Goal: Information Seeking & Learning: Learn about a topic

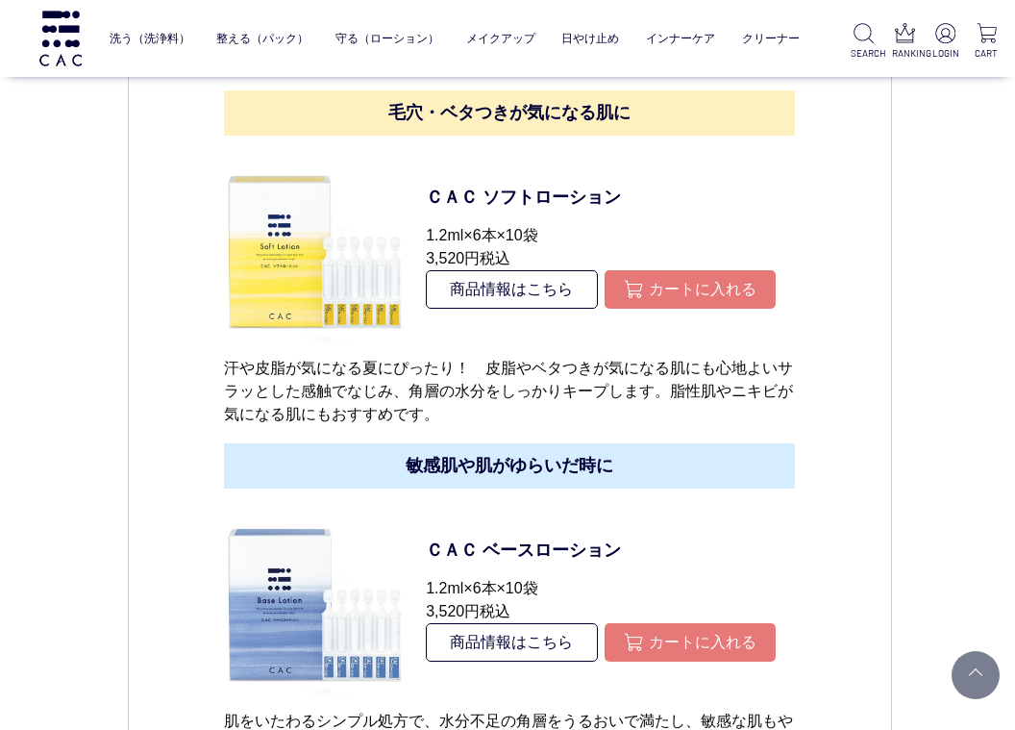
scroll to position [7500, 0]
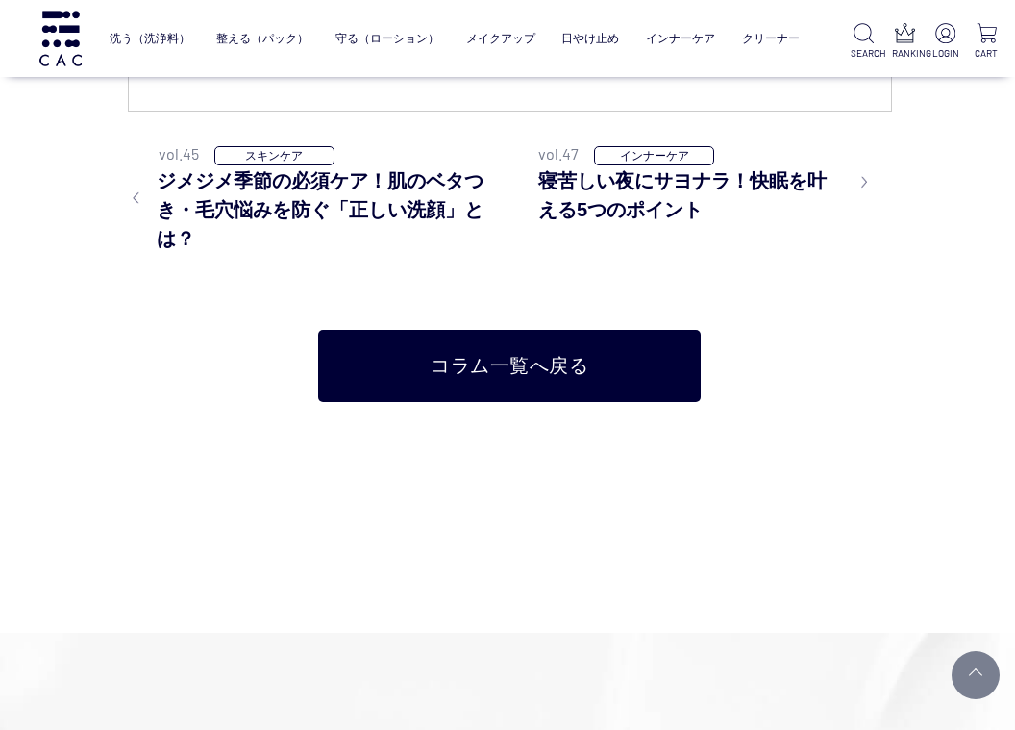
scroll to position [9231, 0]
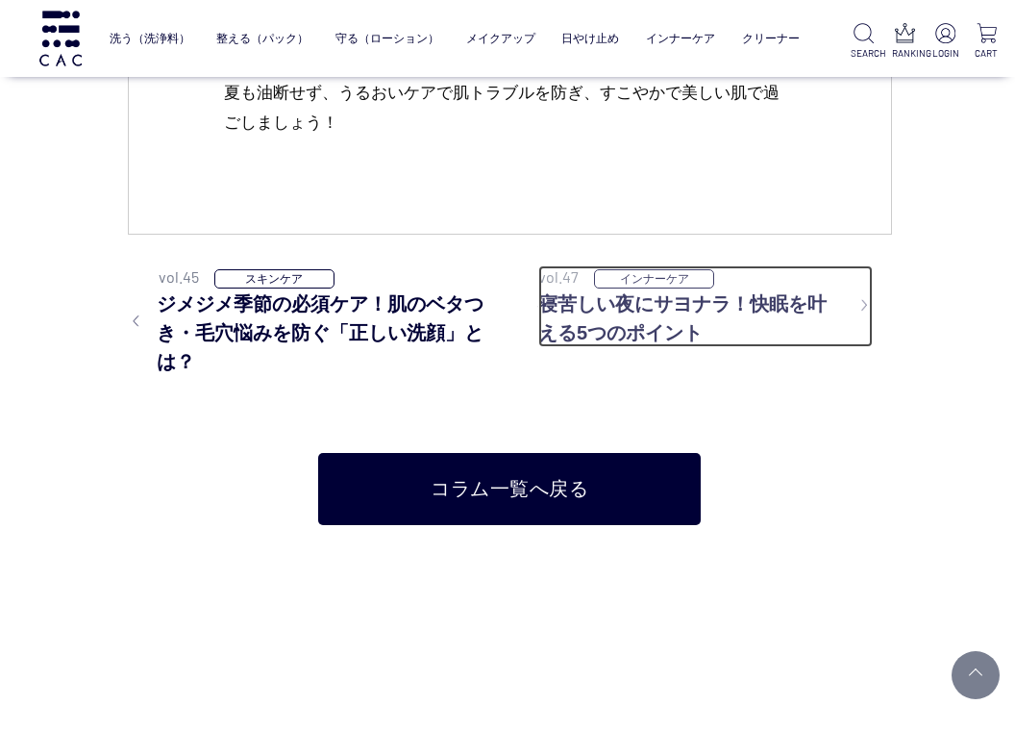
click at [684, 339] on h3 "寝苦しい夜にサヨナラ！快眠を叶える5つのポイント" at bounding box center [705, 318] width 335 height 58
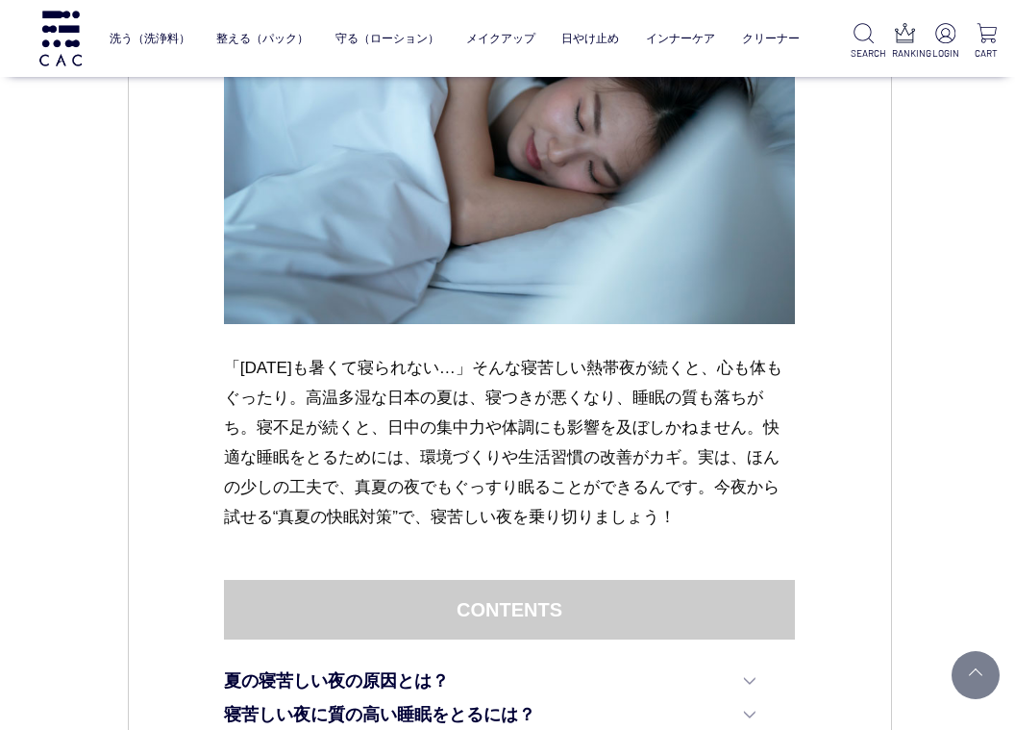
scroll to position [577, 0]
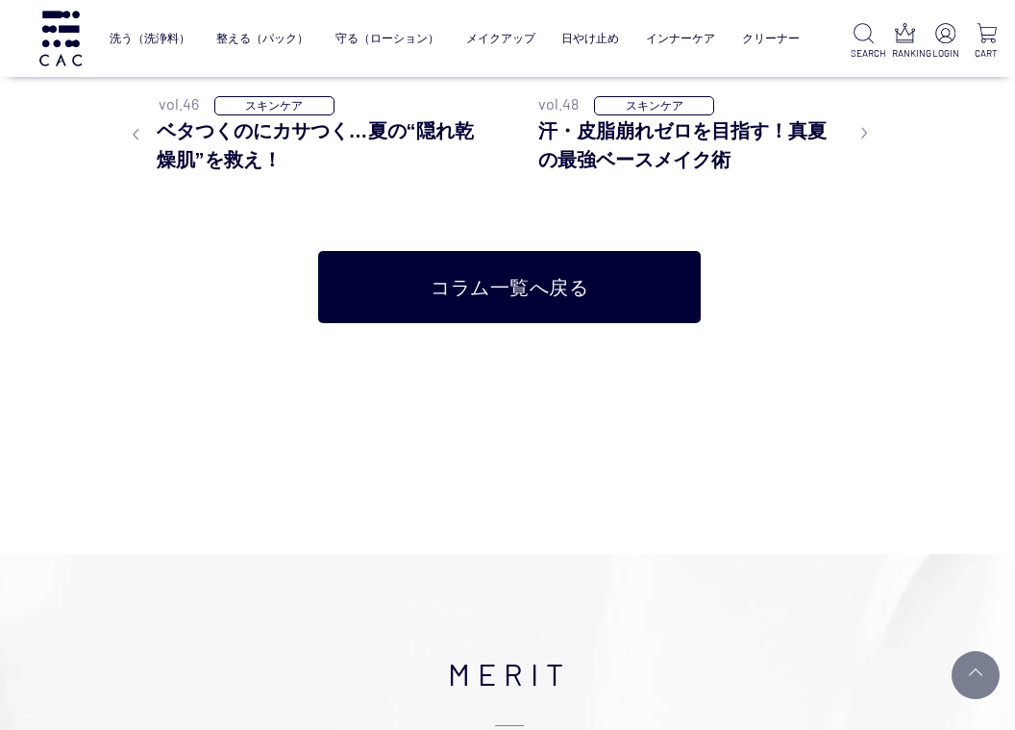
scroll to position [8462, 0]
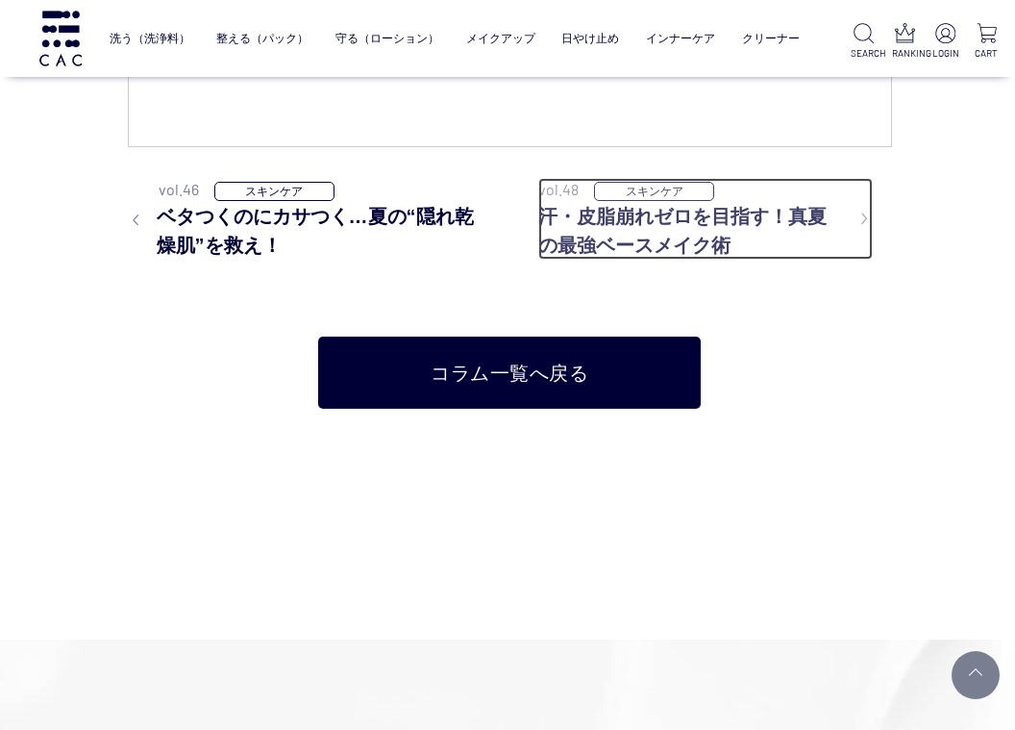
click at [714, 225] on h3 "汗・皮脂崩れゼロを目指す！真夏の最強ベースメイク術" at bounding box center [705, 231] width 335 height 58
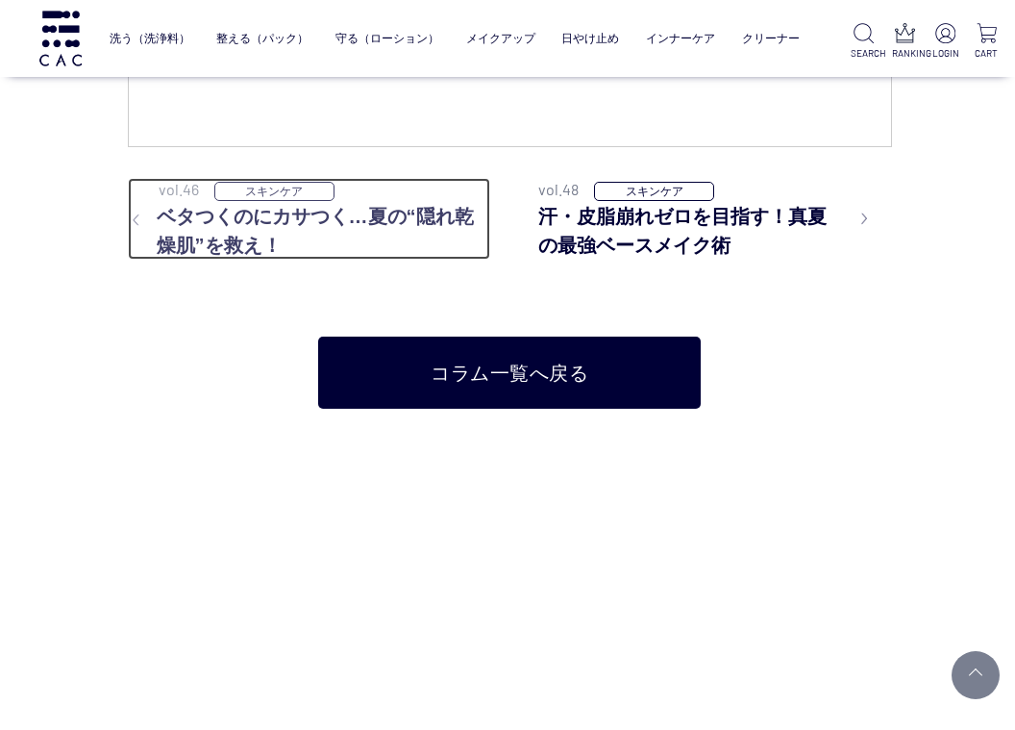
click at [327, 215] on h3 "ベタつくのにカサつく…夏の“隠れ乾燥肌”を救え！" at bounding box center [309, 231] width 363 height 58
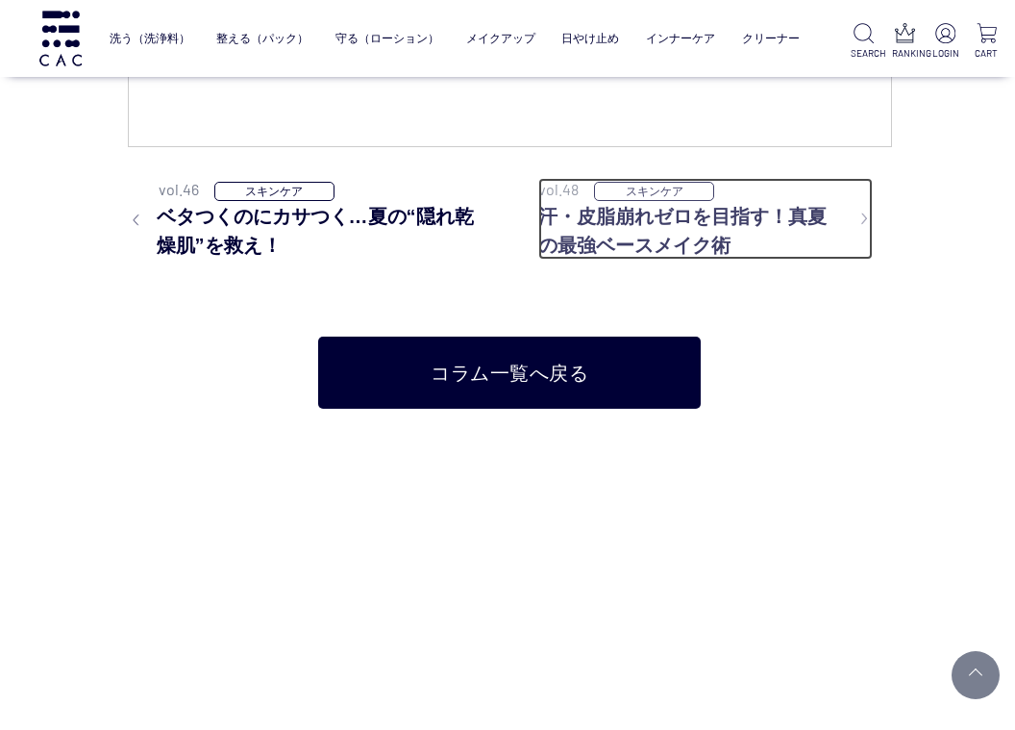
click at [684, 229] on h3 "汗・皮脂崩れゼロを目指す！真夏の最強ベースメイク術" at bounding box center [705, 231] width 335 height 58
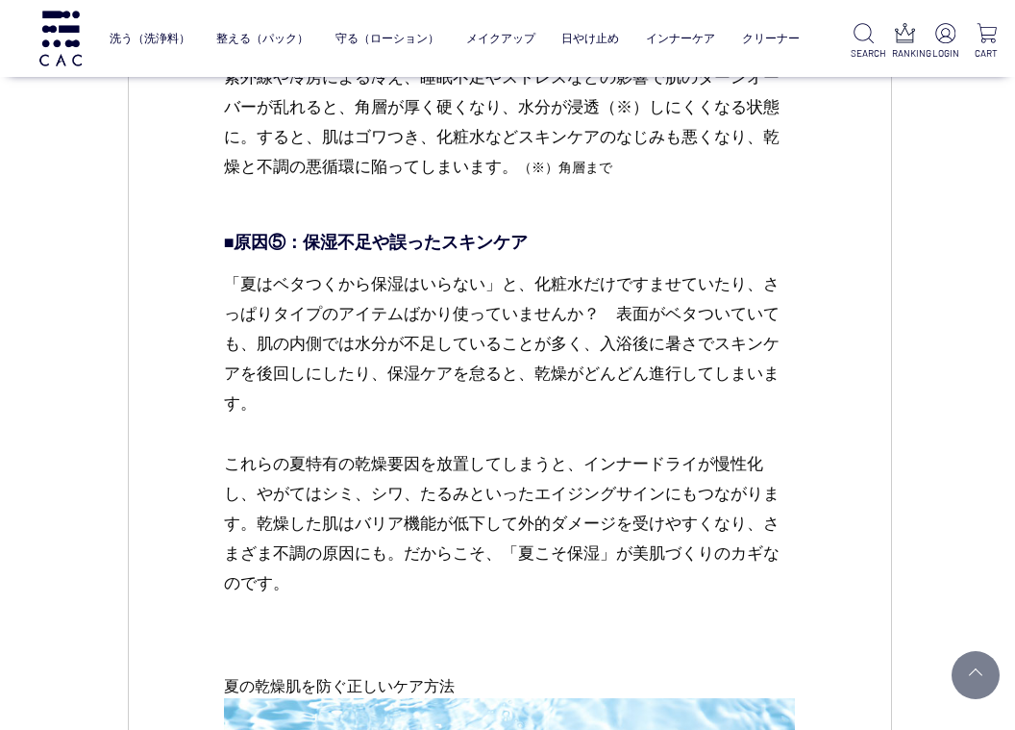
scroll to position [4327, 0]
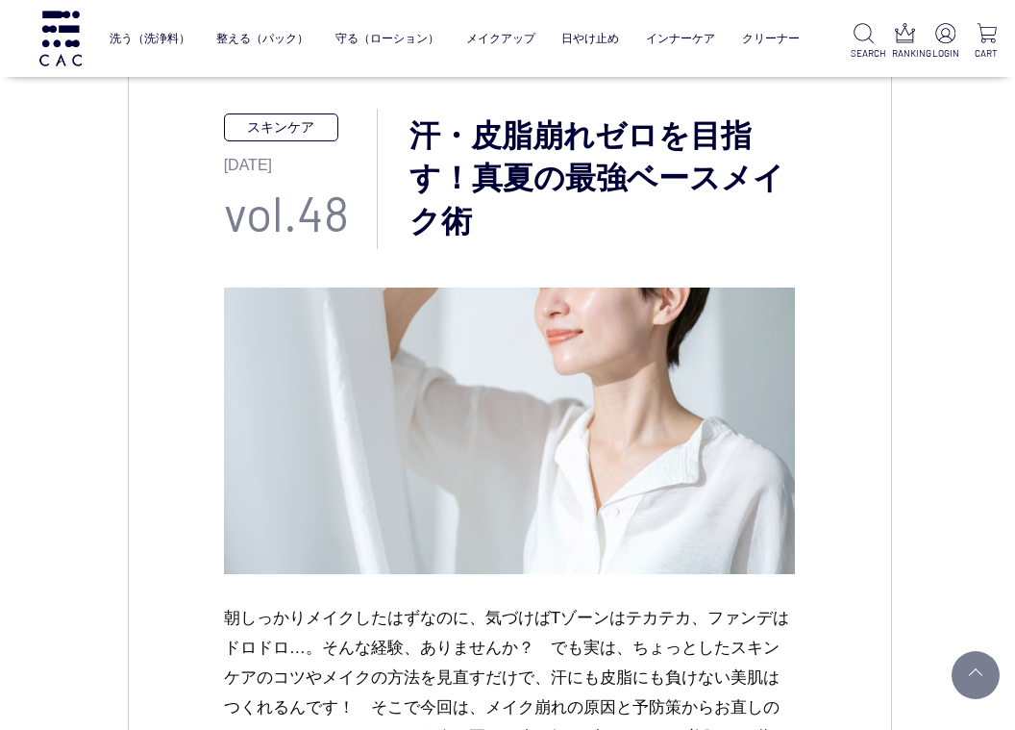
scroll to position [385, 0]
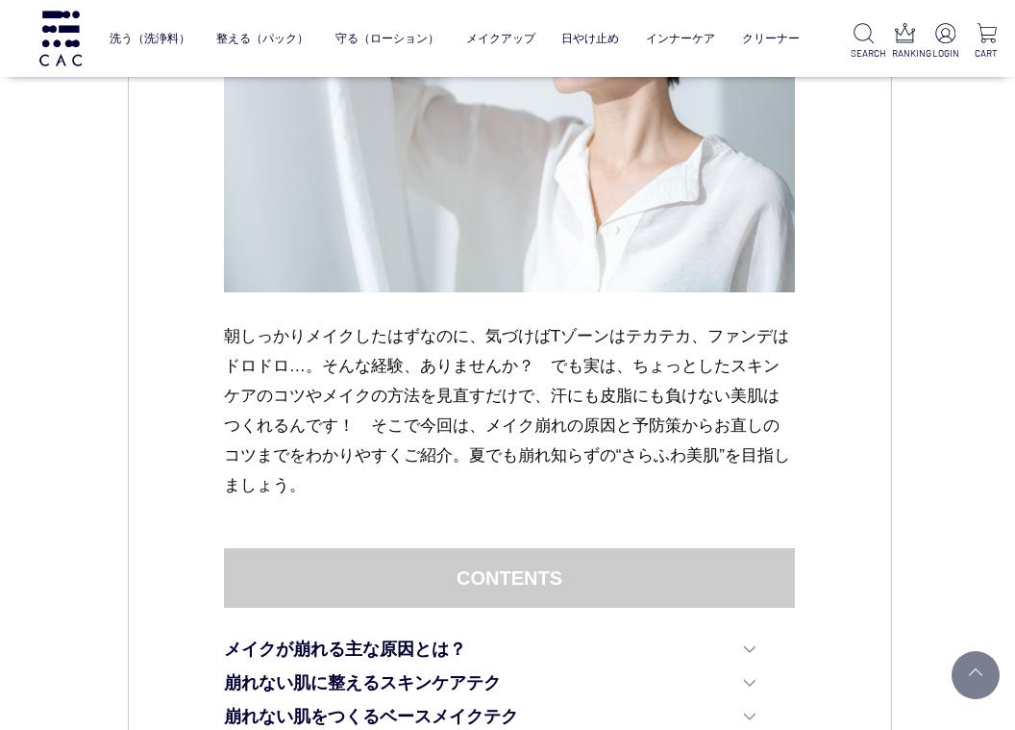
scroll to position [962, 0]
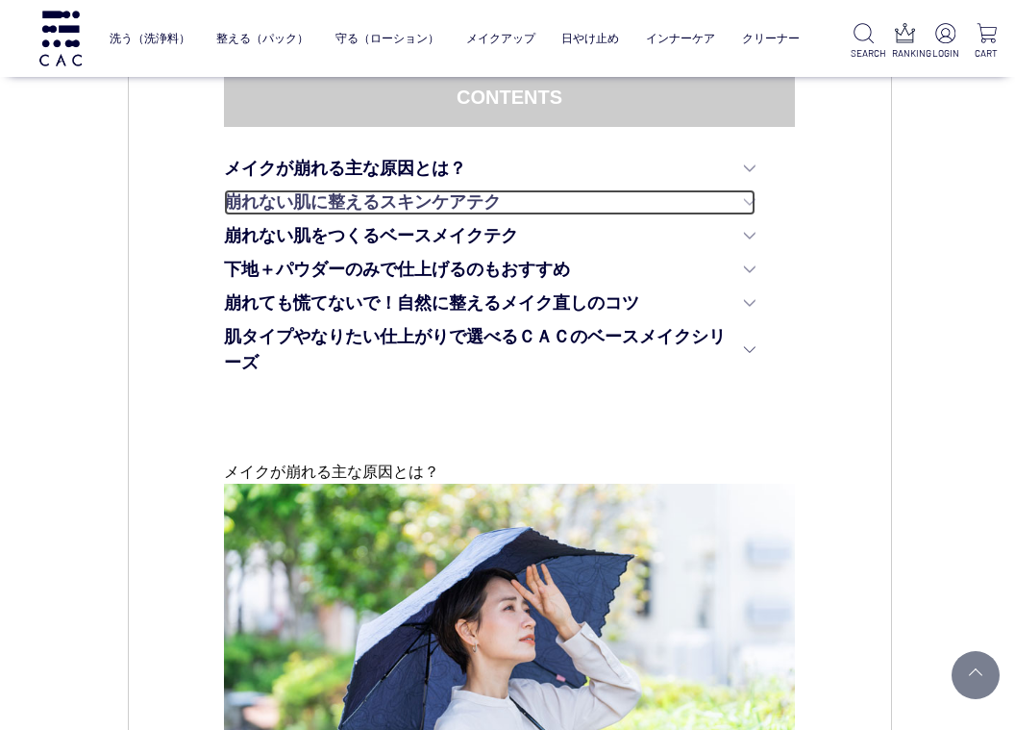
click at [432, 199] on link "崩れない肌に整えるスキンケアテク" at bounding box center [490, 202] width 532 height 26
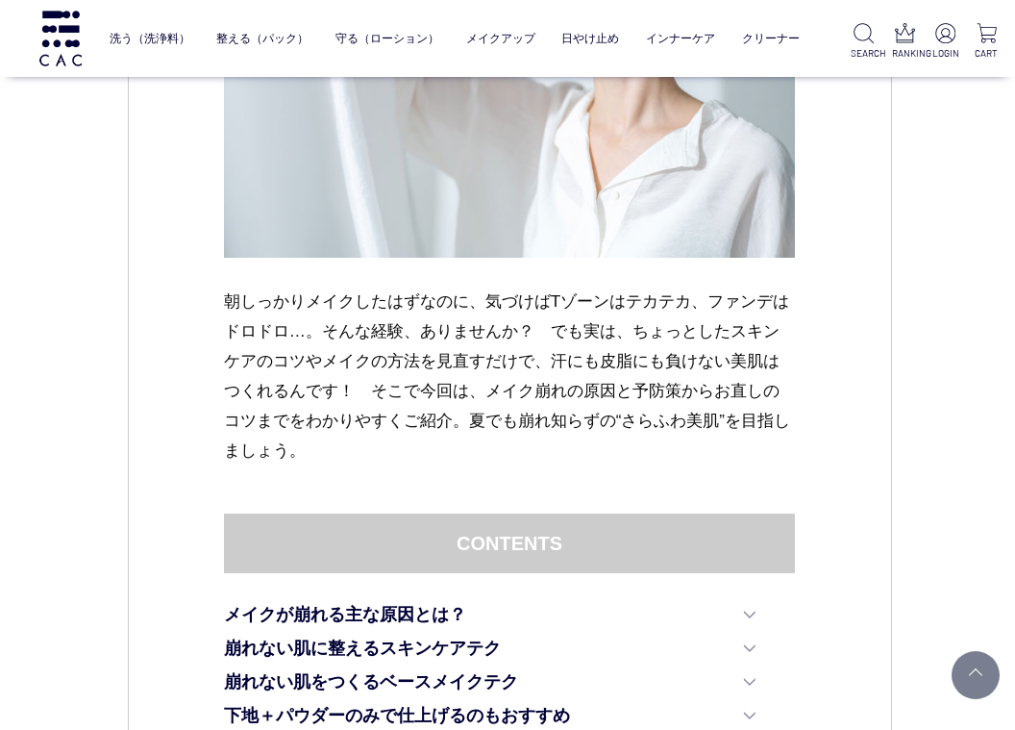
scroll to position [701, 0]
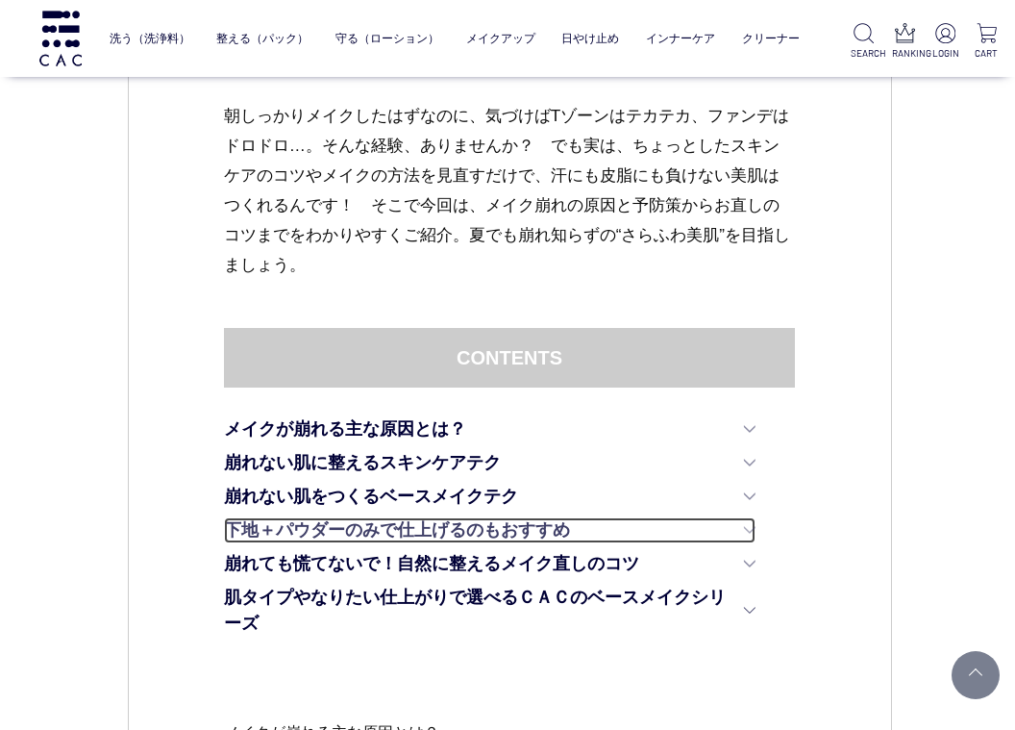
click at [396, 525] on link "下地＋パウダーのみで仕上げるのもおすすめ" at bounding box center [490, 530] width 532 height 26
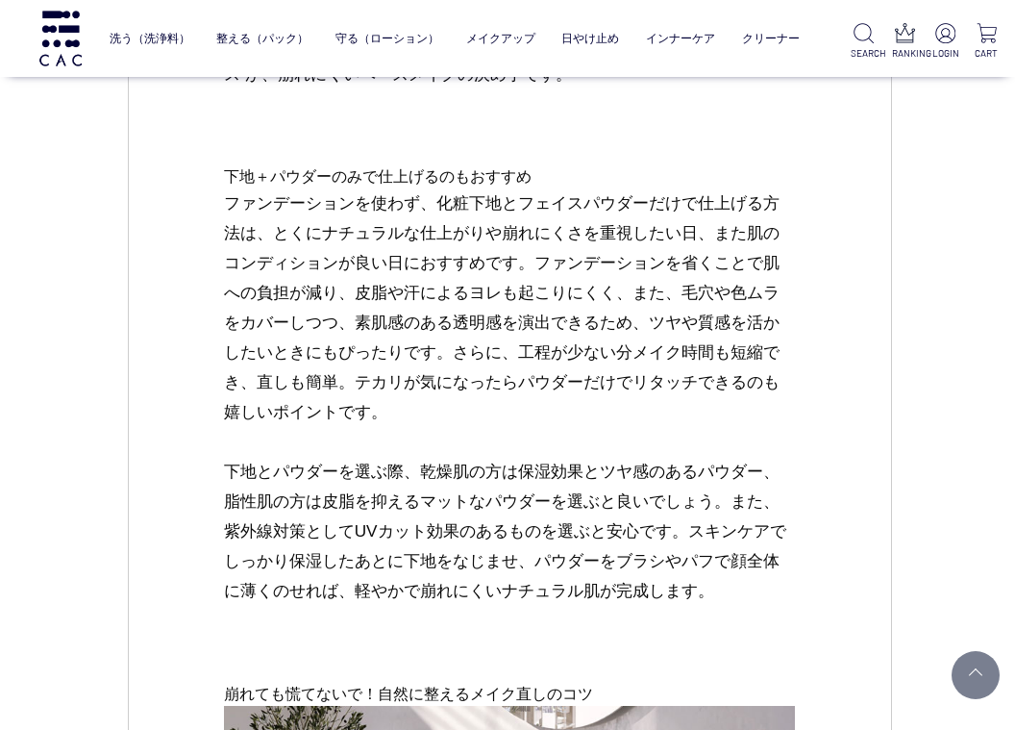
scroll to position [5400, 0]
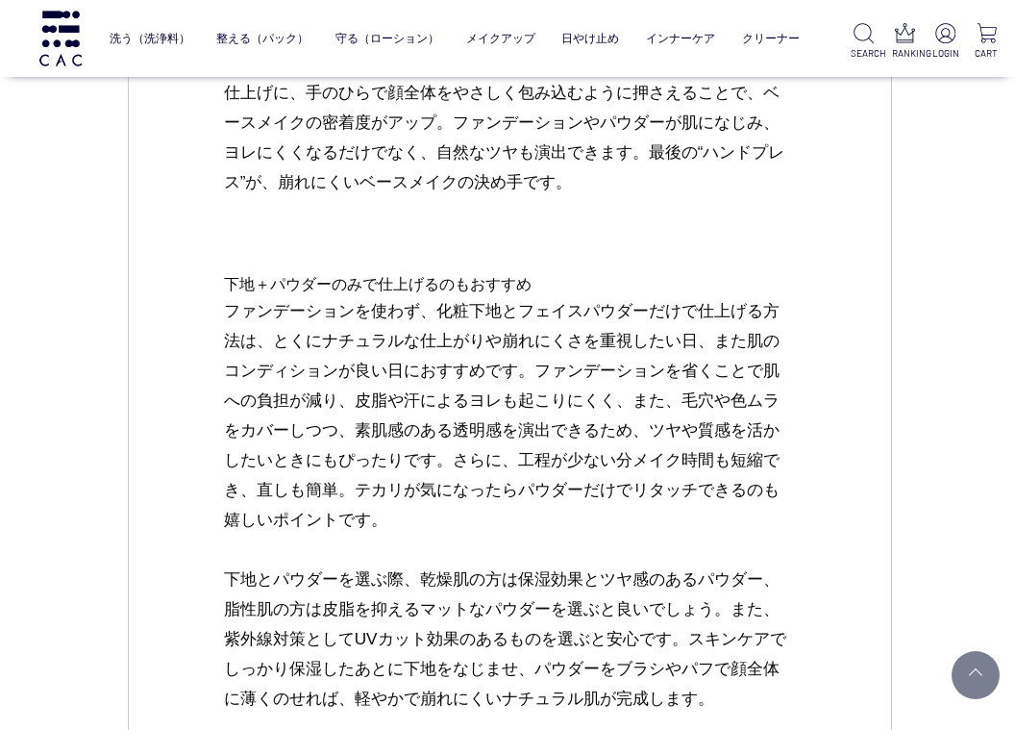
click at [391, 277] on h4 "下地＋パウダーのみで仕上げるのもおすすめ" at bounding box center [510, 284] width 572 height 23
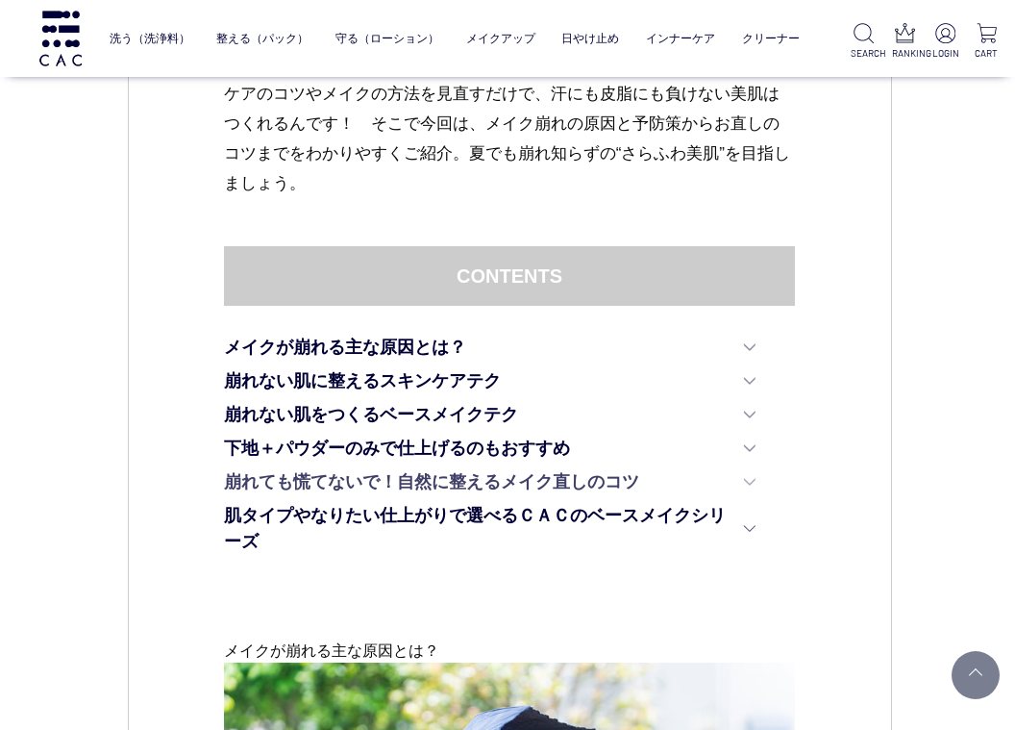
scroll to position [975, 0]
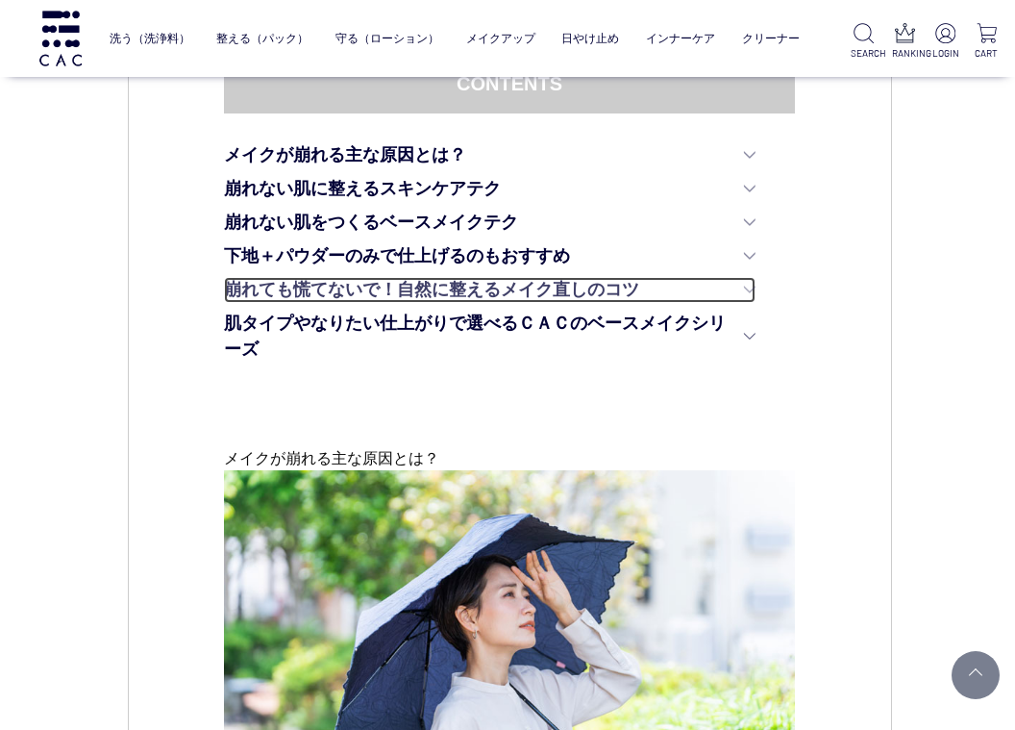
click at [438, 291] on link "崩れても慌てないで！自然に整えるメイク直しのコツ" at bounding box center [490, 290] width 532 height 26
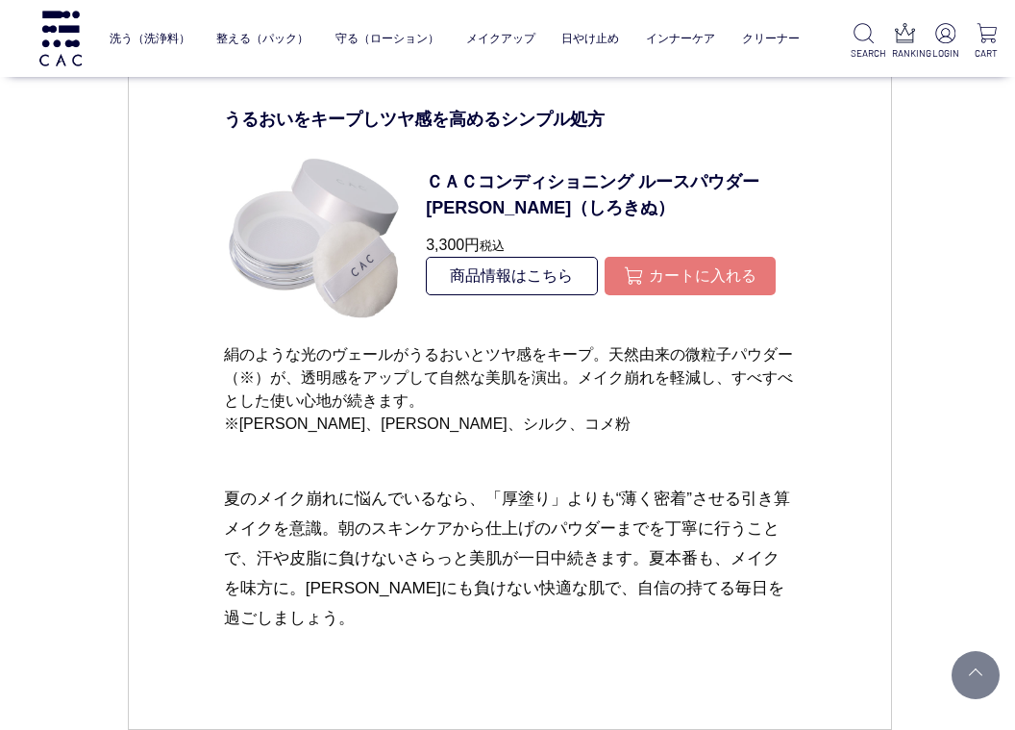
scroll to position [10244, 0]
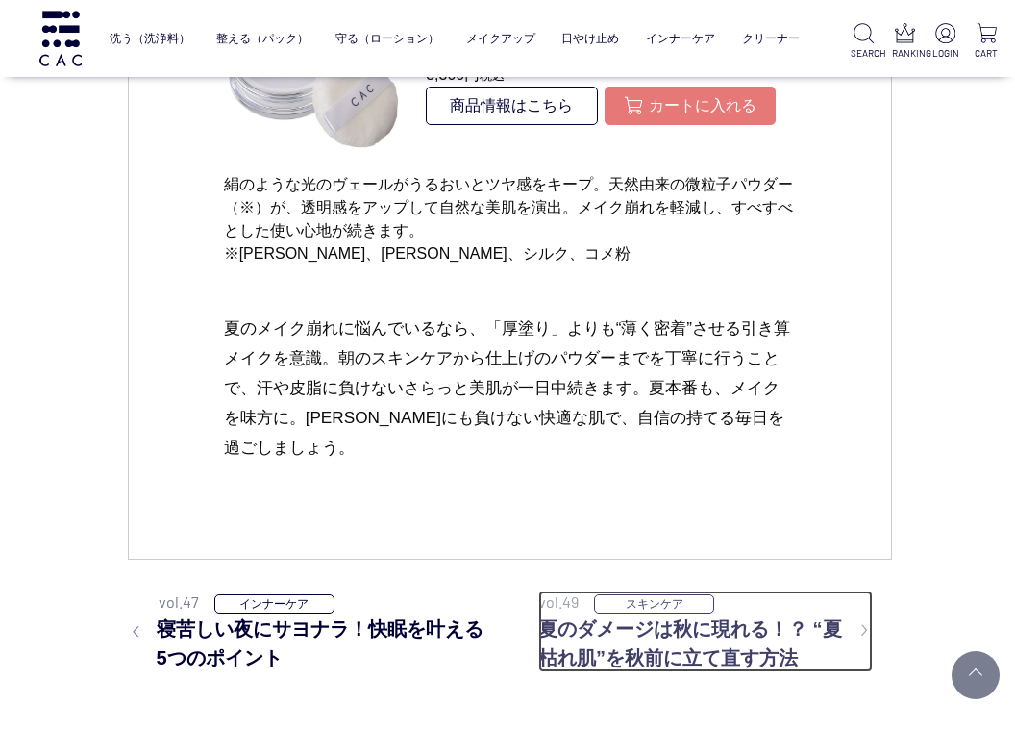
click at [682, 633] on h3 "夏のダメージは秋に現れる！？ “夏枯れ肌”を秋前に立て直す方法" at bounding box center [705, 643] width 335 height 58
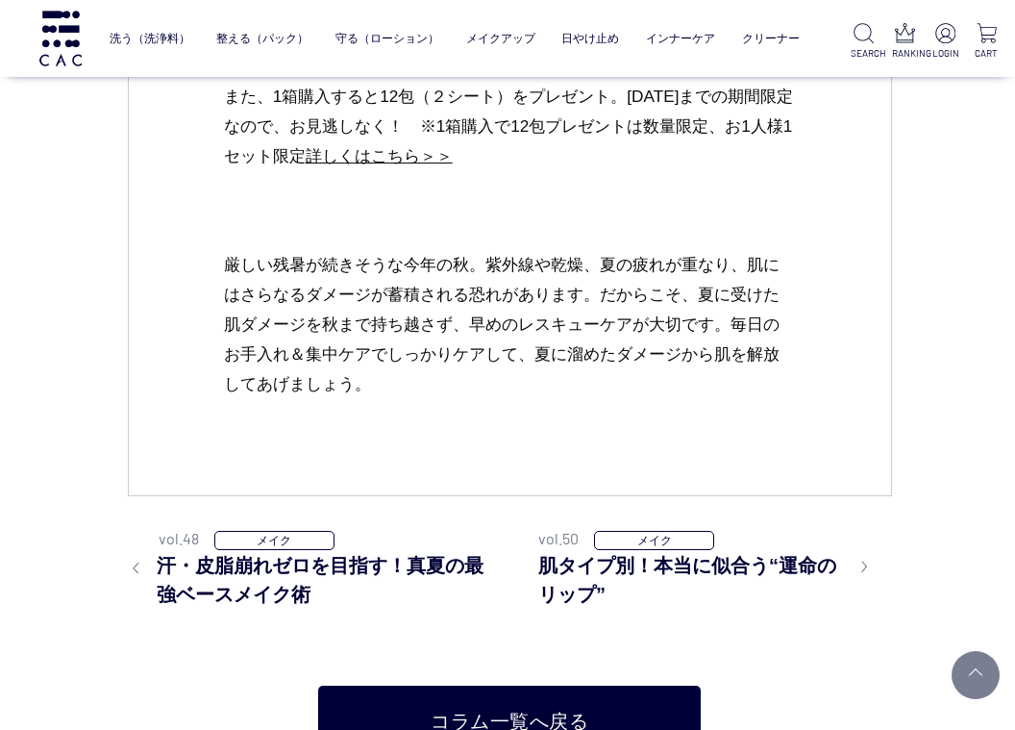
scroll to position [8174, 0]
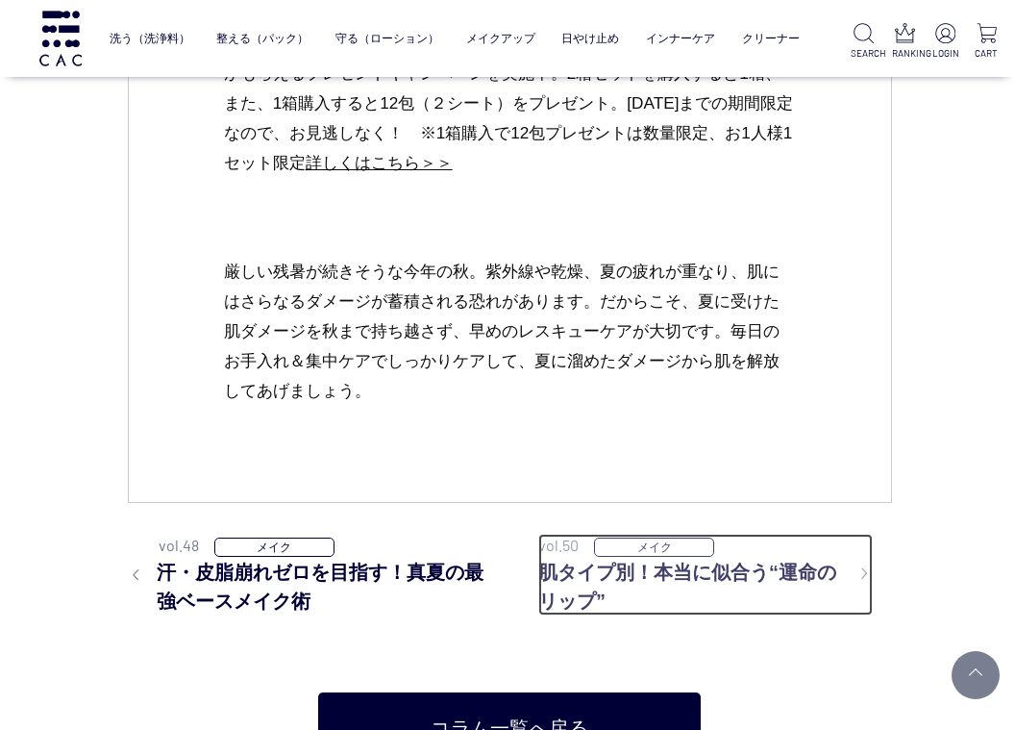
click at [598, 573] on h3 "肌タイプ別！本当に似合う“運命のリップ”" at bounding box center [705, 587] width 335 height 58
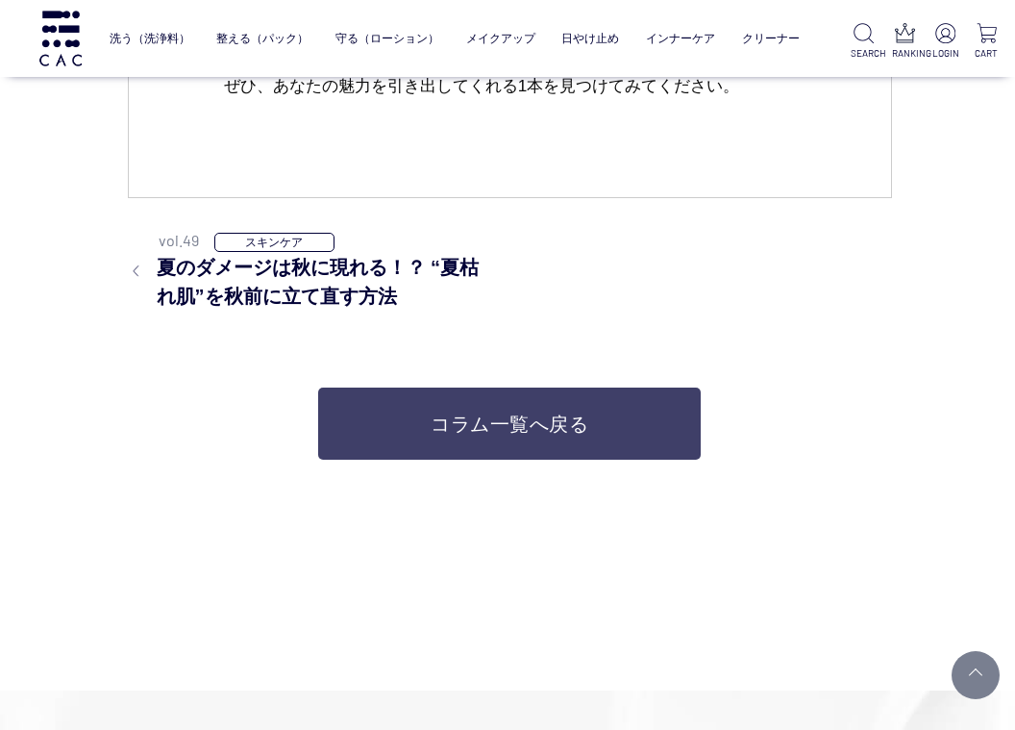
scroll to position [11635, 0]
